Goal: Information Seeking & Learning: Learn about a topic

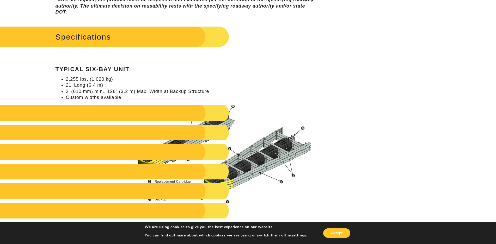
scroll to position [476, 0]
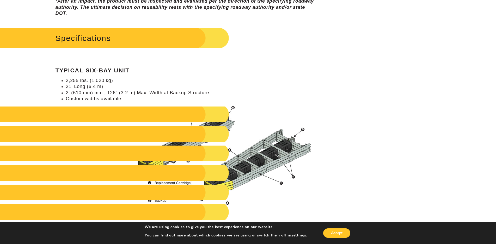
click at [191, 113] on h2 at bounding box center [105, 115] width 248 height 16
click at [226, 108] on h2 at bounding box center [105, 115] width 248 height 16
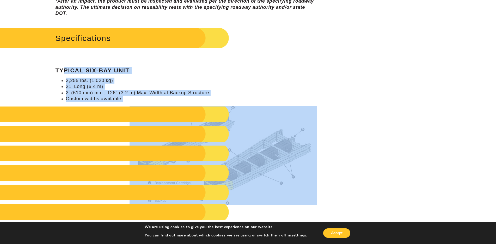
drag, startPoint x: 62, startPoint y: 60, endPoint x: 123, endPoint y: 136, distance: 97.3
click at [123, 136] on div "Specifications Typical Six-Bay Unit 2,255 lbs. (1,020 kg) 21′ Long (6.4 m) 2′ (…" at bounding box center [185, 137] width 261 height 223
click at [243, 95] on div "**********" at bounding box center [248, 160] width 496 height 1171
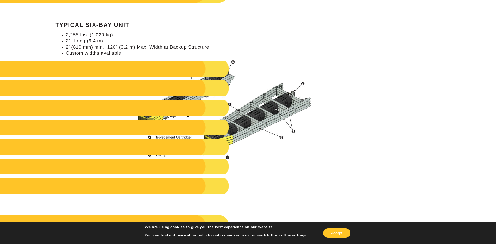
scroll to position [581, 0]
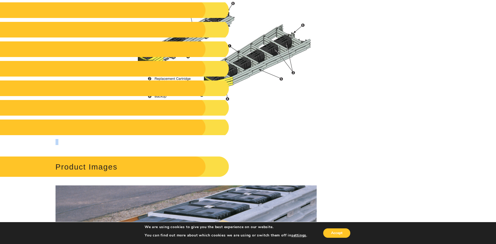
drag, startPoint x: 106, startPoint y: 105, endPoint x: 99, endPoint y: 145, distance: 40.0
click at [100, 145] on div "Product Inquiry Form Features Assembly & Maintenance Specifications Product Ima…" at bounding box center [185, 154] width 261 height 957
click at [85, 165] on h2 "Product Images" at bounding box center [105, 167] width 248 height 24
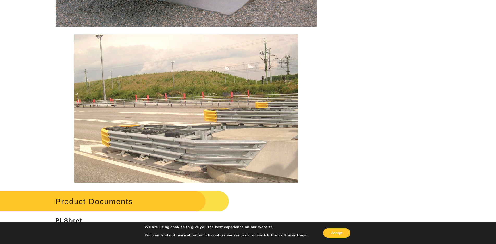
scroll to position [893, 0]
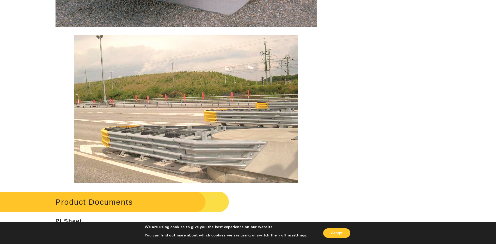
click at [149, 108] on img at bounding box center [186, 109] width 224 height 148
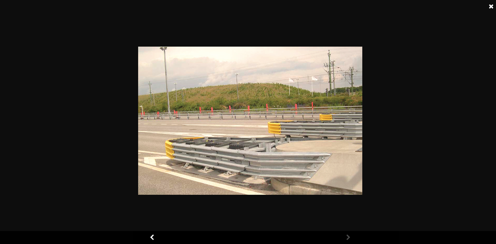
click at [243, 79] on div at bounding box center [250, 122] width 500 height 244
click at [243, 5] on link at bounding box center [490, 6] width 13 height 13
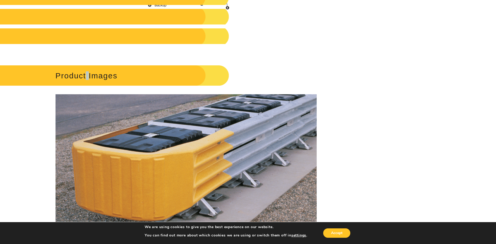
scroll to position [607, 0]
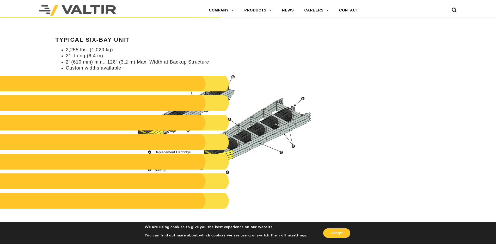
scroll to position [476, 0]
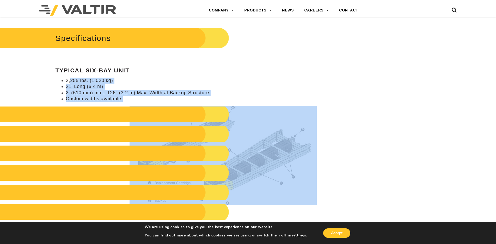
drag, startPoint x: 71, startPoint y: 79, endPoint x: 121, endPoint y: 109, distance: 58.6
click at [121, 109] on div "Specifications Typical Six-Bay Unit 2,255 lbs. (1,020 kg) 21′ Long (6.4 m) 2′ (…" at bounding box center [185, 137] width 261 height 223
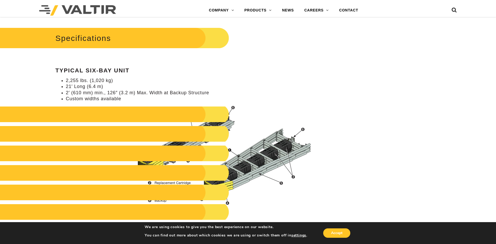
click at [378, 133] on div "**********" at bounding box center [248, 160] width 496 height 1171
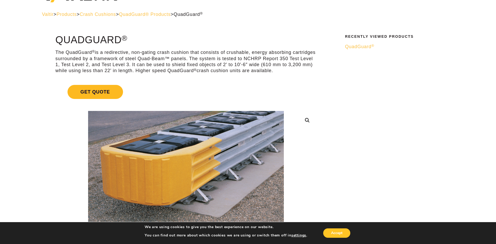
scroll to position [0, 0]
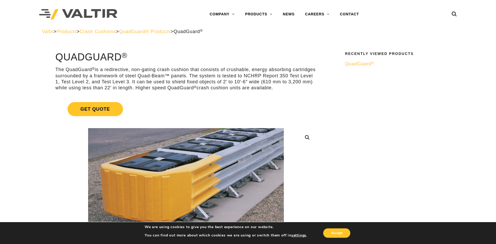
click at [171, 32] on span "QuadGuard® Products" at bounding box center [145, 31] width 52 height 5
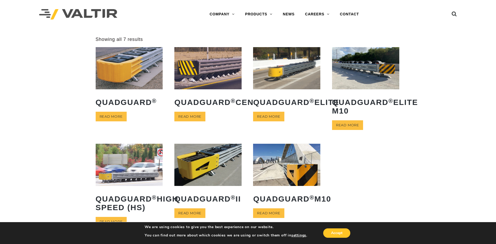
click at [289, 74] on img at bounding box center [286, 68] width 67 height 42
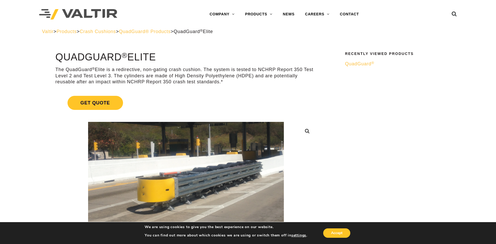
click at [157, 30] on span "QuadGuard® Products" at bounding box center [145, 31] width 52 height 5
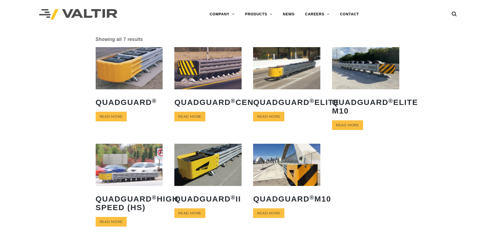
click at [130, 82] on img at bounding box center [129, 68] width 67 height 42
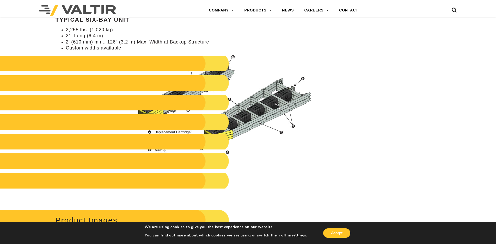
scroll to position [547, 0]
